Goal: Check status: Check status

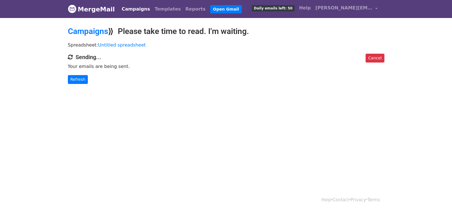
drag, startPoint x: 66, startPoint y: 68, endPoint x: 71, endPoint y: 72, distance: 6.5
click at [66, 69] on div "Cancel Sending... Your emails are being sent. Refresh" at bounding box center [226, 69] width 325 height 30
click at [78, 77] on link "Refresh" at bounding box center [78, 79] width 20 height 9
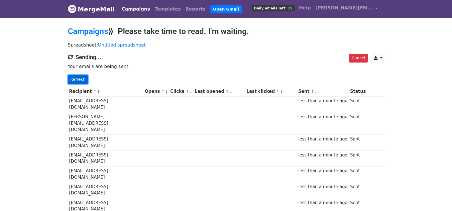
click at [72, 78] on link "Refresh" at bounding box center [78, 79] width 20 height 9
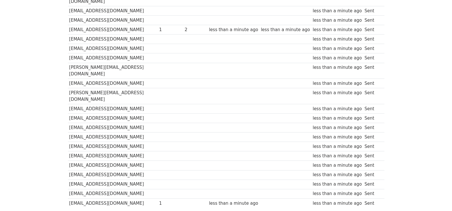
scroll to position [406, 0]
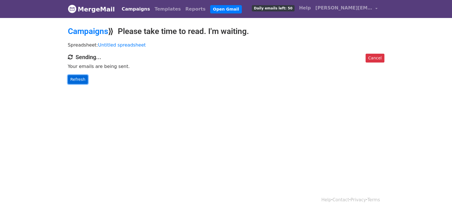
click at [72, 76] on link "Refresh" at bounding box center [78, 79] width 20 height 9
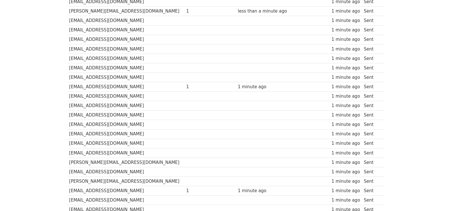
scroll to position [388, 0]
